Goal: Browse casually

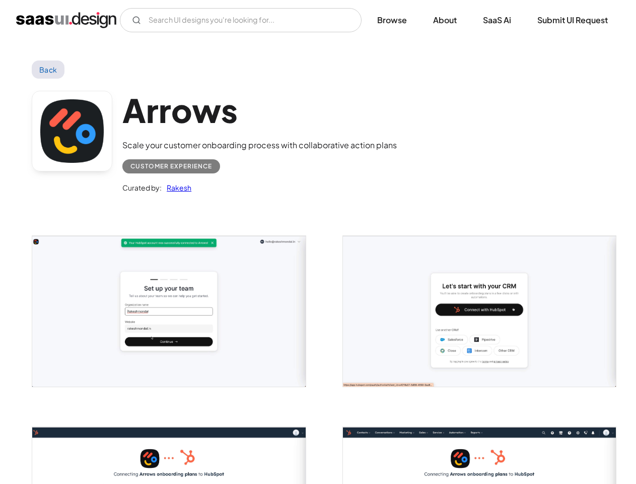
click at [169, 311] on img "open lightbox" at bounding box center [168, 311] width 273 height 150
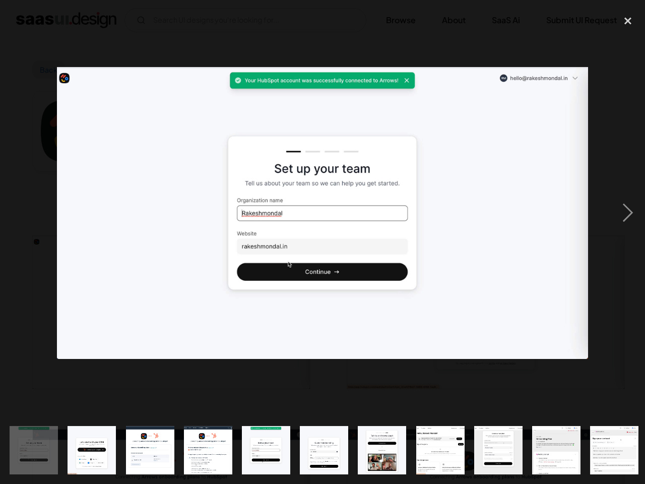
click at [480, 311] on img at bounding box center [322, 213] width 531 height 292
click at [169, 455] on img "show item 3 of 21" at bounding box center [150, 450] width 88 height 48
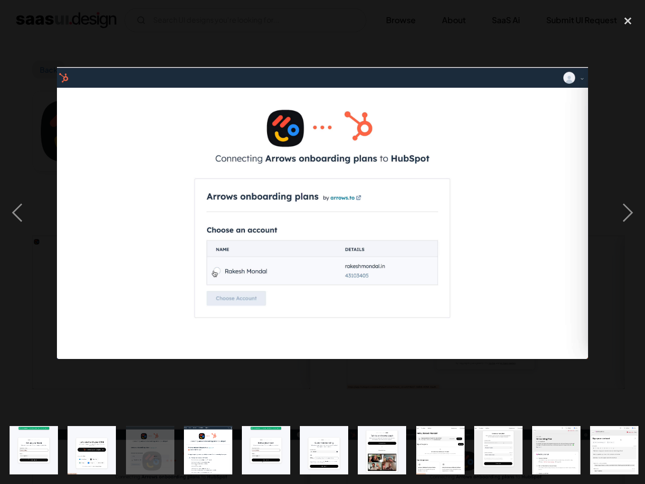
click at [480, 455] on img "show item 9 of 21" at bounding box center [498, 450] width 88 height 48
